Goal: Find specific page/section: Find specific page/section

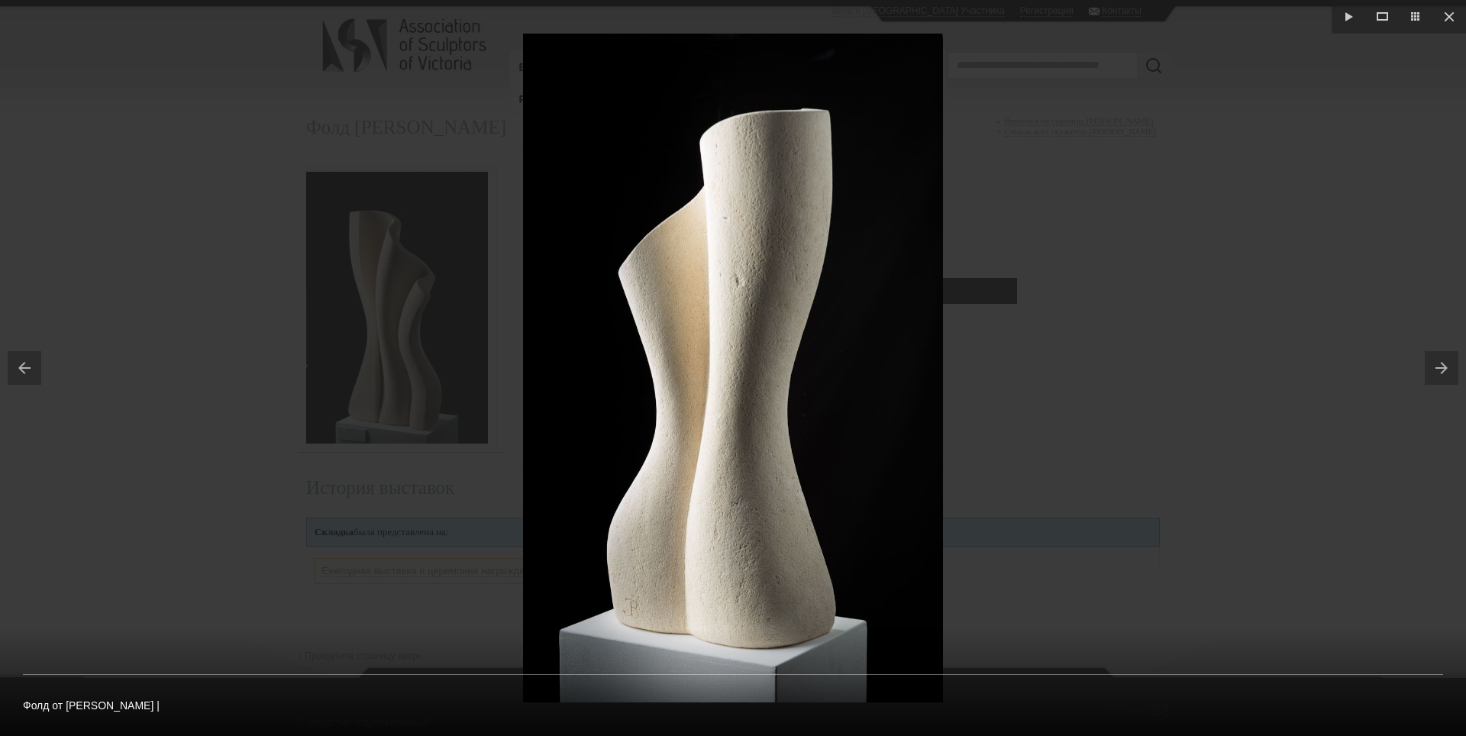
click at [1441, 364] on button at bounding box center [1445, 368] width 41 height 76
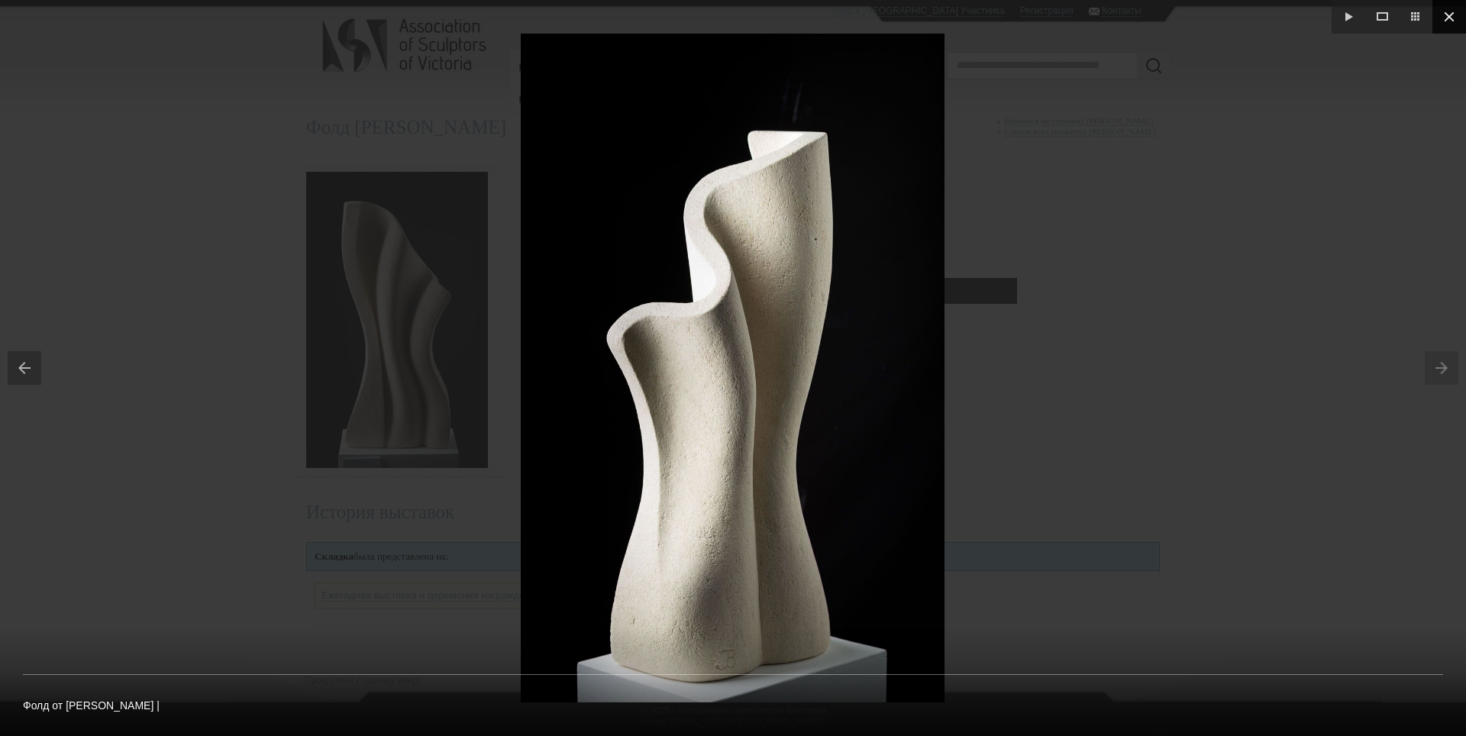
click at [1448, 15] on button at bounding box center [1449, 17] width 34 height 34
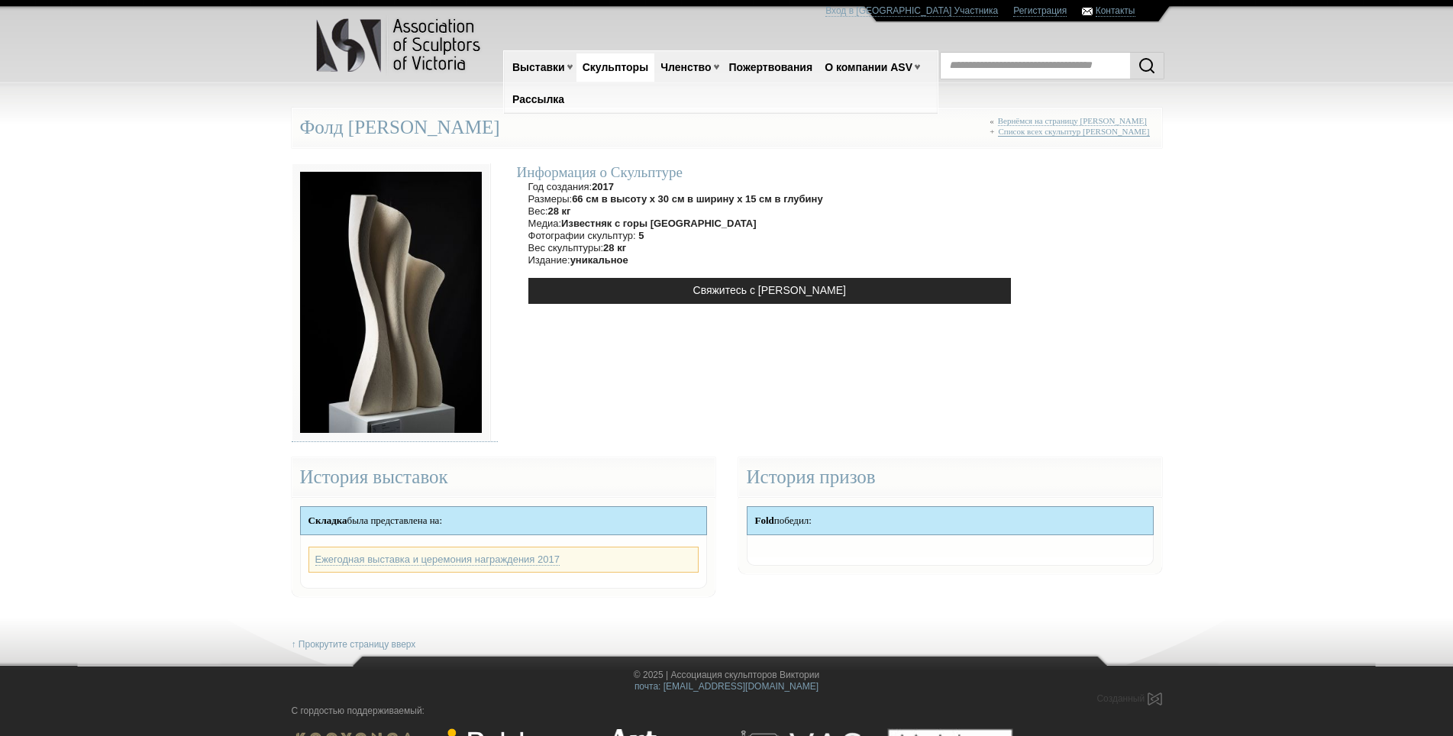
click at [1084, 136] on link "Список всех скульптур Джона Бишопа" at bounding box center [1073, 132] width 151 height 10
